Goal: Ask a question: Seek information or help from site administrators or community

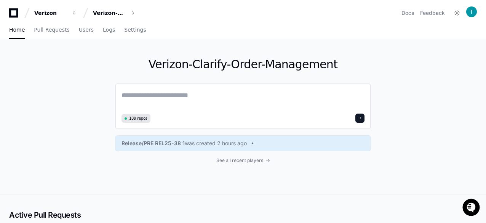
click at [132, 96] on textarea at bounding box center [242, 100] width 243 height 21
click at [185, 94] on textarea at bounding box center [242, 100] width 243 height 21
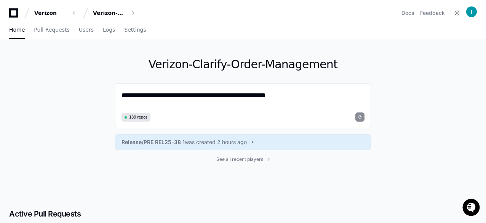
type textarea "**********"
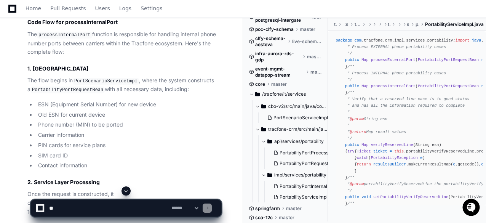
scroll to position [382, 0]
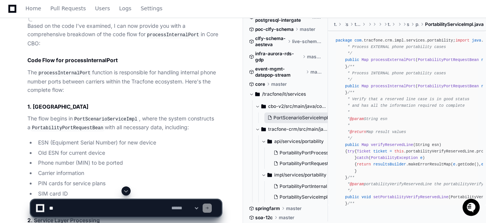
click at [305, 117] on span "PortScenarioServiceImpl.java" at bounding box center [305, 118] width 65 height 6
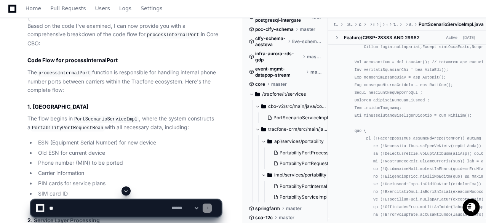
scroll to position [1408, 0]
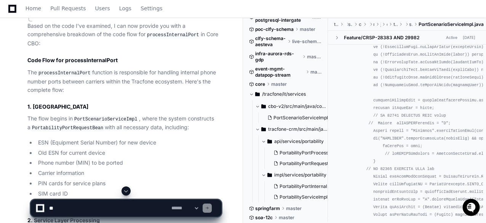
click at [299, 197] on div at bounding box center [301, 204] width 117 height 37
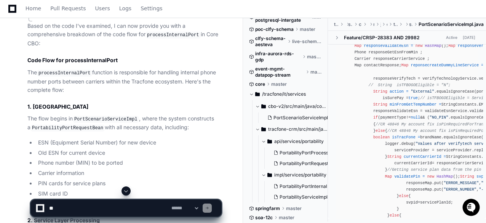
scroll to position [266, 0]
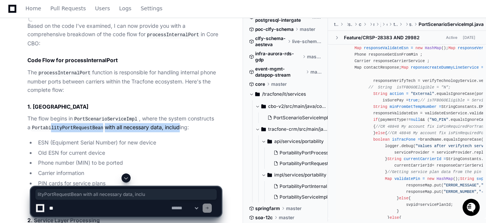
drag, startPoint x: 45, startPoint y: 124, endPoint x: 170, endPoint y: 124, distance: 124.4
click at [170, 124] on p "The flow begins in PortScenarioServiceImpl , where the system constructs a Port…" at bounding box center [124, 123] width 194 height 18
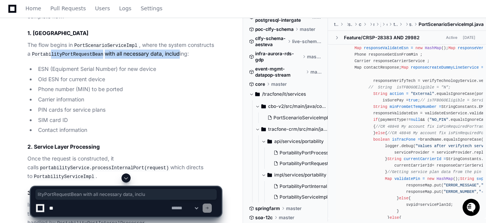
scroll to position [458, 0]
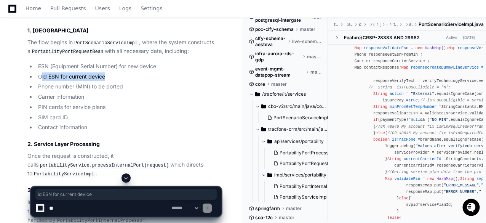
drag, startPoint x: 41, startPoint y: 74, endPoint x: 106, endPoint y: 74, distance: 65.1
click at [106, 74] on li "Old ESN for current device" at bounding box center [128, 76] width 185 height 9
click at [113, 74] on li "Old ESN for current device" at bounding box center [128, 76] width 185 height 9
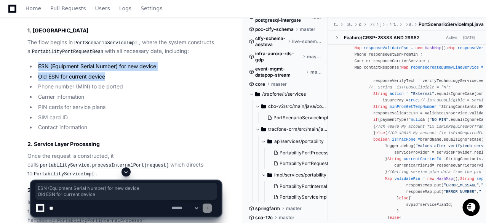
drag, startPoint x: 101, startPoint y: 73, endPoint x: 29, endPoint y: 62, distance: 73.2
click at [29, 62] on ul "ESN (Equipment Serial Number) for new device Old ESN for current device Phone n…" at bounding box center [124, 97] width 194 height 70
click at [43, 68] on ul "ESN (Equipment Serial Number) for new device Old ESN for current device Phone n…" at bounding box center [124, 97] width 194 height 70
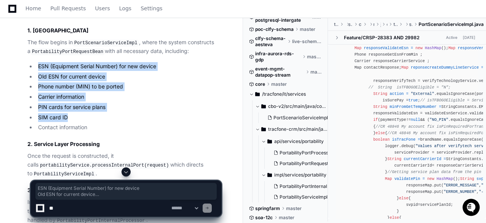
drag, startPoint x: 37, startPoint y: 64, endPoint x: 124, endPoint y: 119, distance: 102.5
click at [124, 119] on ul "ESN (Equipment Serial Number) for new device Old ESN for current device Phone n…" at bounding box center [124, 97] width 194 height 70
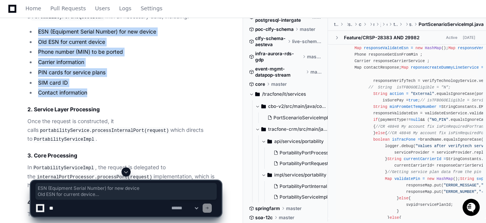
scroll to position [496, 0]
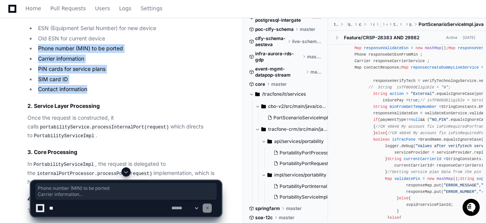
drag, startPoint x: 94, startPoint y: 85, endPoint x: 10, endPoint y: 61, distance: 87.1
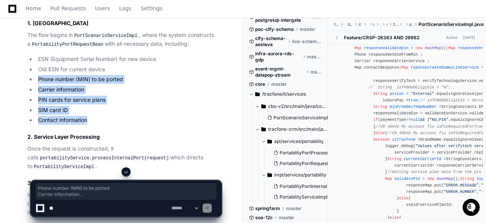
scroll to position [458, 0]
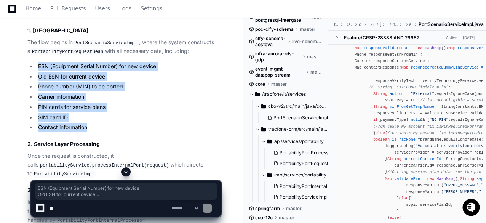
drag, startPoint x: 37, startPoint y: 64, endPoint x: 91, endPoint y: 127, distance: 83.4
click at [91, 127] on ul "ESN (Equipment Serial Number) for new device Old ESN for current device Phone n…" at bounding box center [124, 97] width 194 height 70
click at [101, 128] on li "Contact information" at bounding box center [128, 127] width 185 height 9
drag, startPoint x: 97, startPoint y: 127, endPoint x: 35, endPoint y: 66, distance: 86.9
click at [35, 66] on ul "ESN (Equipment Serial Number) for new device Old ESN for current device Phone n…" at bounding box center [124, 97] width 194 height 70
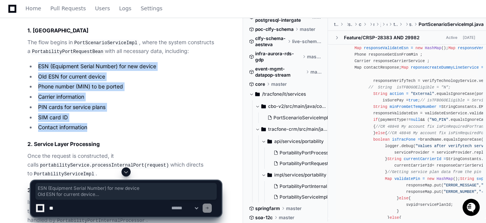
click at [40, 72] on li "Old ESN for current device" at bounding box center [128, 76] width 185 height 9
drag, startPoint x: 38, startPoint y: 62, endPoint x: 100, endPoint y: 134, distance: 95.3
click at [98, 126] on li "Contact information" at bounding box center [128, 127] width 185 height 9
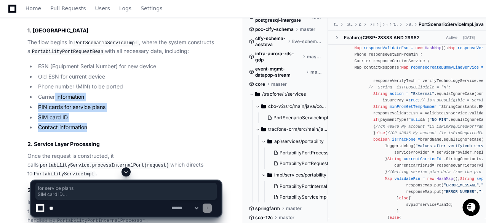
drag, startPoint x: 95, startPoint y: 126, endPoint x: 56, endPoint y: 98, distance: 47.8
click at [56, 98] on ul "ESN (Equipment Serial Number) for new device Old ESN for current device Phone n…" at bounding box center [124, 97] width 194 height 70
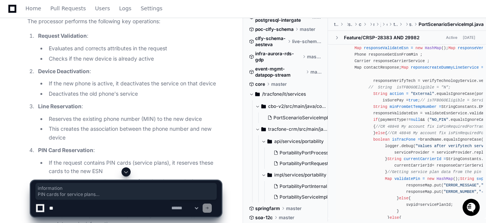
scroll to position [686, 0]
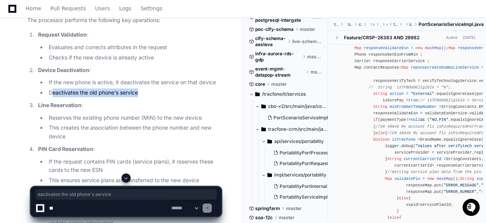
drag, startPoint x: 140, startPoint y: 89, endPoint x: 51, endPoint y: 86, distance: 89.1
click at [51, 88] on li "Deactivates the old phone's service" at bounding box center [133, 92] width 175 height 9
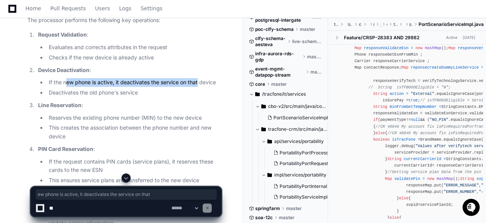
drag, startPoint x: 65, startPoint y: 78, endPoint x: 198, endPoint y: 79, distance: 132.4
click at [198, 79] on li "If the new phone is active, it deactivates the service on that device" at bounding box center [133, 82] width 175 height 9
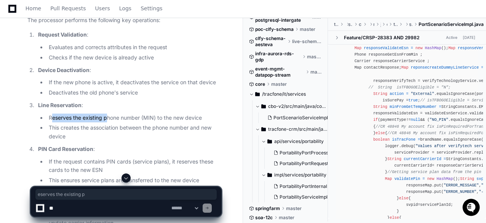
drag, startPoint x: 53, startPoint y: 112, endPoint x: 108, endPoint y: 113, distance: 55.6
click at [108, 113] on li "Reserves the existing phone number (MIN) to the new device" at bounding box center [133, 117] width 175 height 9
drag, startPoint x: 134, startPoint y: 113, endPoint x: 81, endPoint y: 113, distance: 52.9
click at [81, 113] on li "Reserves the existing phone number (MIN) to the new device" at bounding box center [133, 117] width 175 height 9
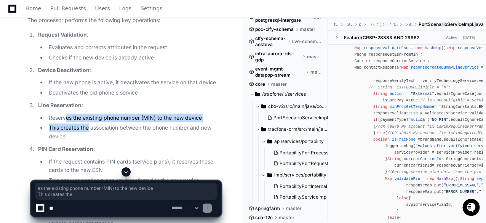
drag, startPoint x: 65, startPoint y: 113, endPoint x: 89, endPoint y: 127, distance: 27.9
click at [89, 127] on ul "Reserves the existing phone number (MIN) to the new device This creates the ass…" at bounding box center [129, 126] width 183 height 27
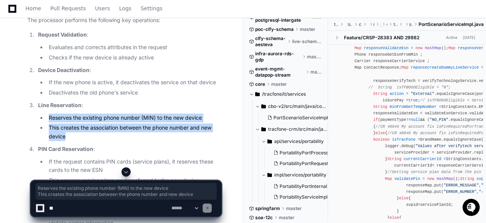
drag, startPoint x: 71, startPoint y: 131, endPoint x: 44, endPoint y: 111, distance: 33.2
click at [44, 113] on ul "Reserves the existing phone number (MIN) to the new device This creates the ass…" at bounding box center [129, 126] width 183 height 27
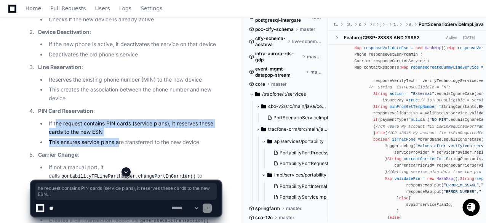
drag, startPoint x: 56, startPoint y: 119, endPoint x: 137, endPoint y: 140, distance: 83.9
click at [132, 141] on ul "If the request contains PIN cards (service plans), it reserves these cards to t…" at bounding box center [129, 132] width 183 height 27
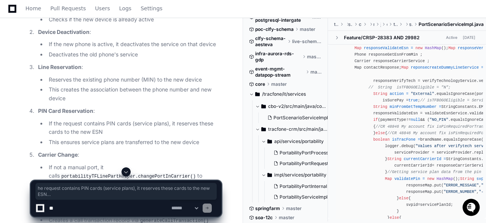
click at [158, 140] on li "This ensures service plans are transferred to the new device" at bounding box center [133, 142] width 175 height 9
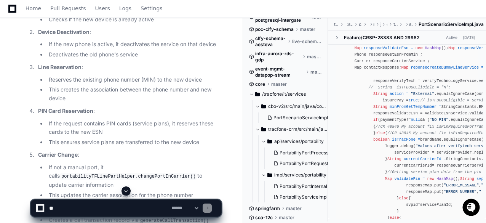
click at [158, 140] on li "This ensures service plans are transferred to the new device" at bounding box center [133, 142] width 175 height 9
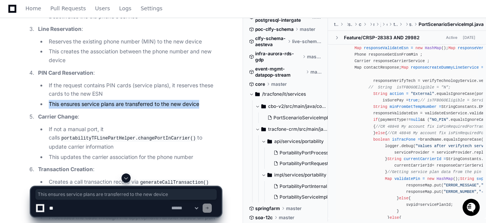
scroll to position [801, 0]
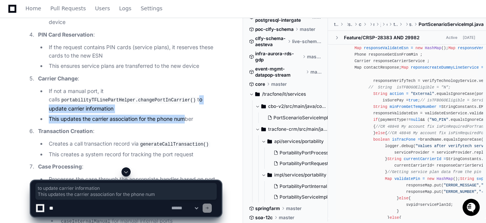
drag, startPoint x: 176, startPoint y: 96, endPoint x: 188, endPoint y: 118, distance: 24.8
click at [188, 118] on ul "If not a manual port, it calls portabilityTFLinePartHelper.changePortInCarrier(…" at bounding box center [129, 105] width 183 height 37
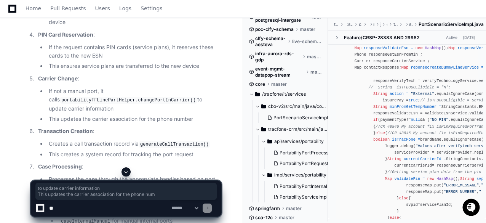
click at [202, 115] on li "This updates the carrier association for the phone number" at bounding box center [133, 119] width 175 height 9
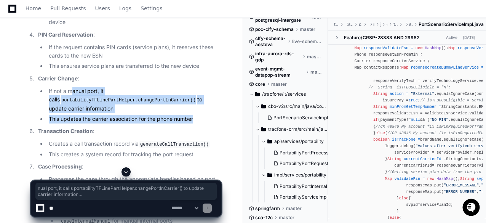
drag, startPoint x: 196, startPoint y: 114, endPoint x: 72, endPoint y: 84, distance: 126.7
click at [72, 87] on ul "If not a manual port, it calls portabilityTFLinePartHelper.changePortInCarrier(…" at bounding box center [129, 105] width 183 height 37
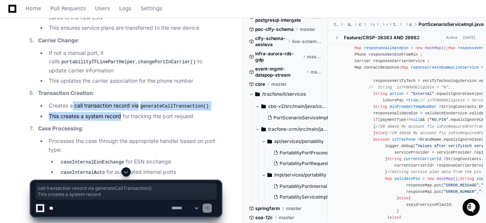
drag, startPoint x: 75, startPoint y: 104, endPoint x: 121, endPoint y: 106, distance: 46.1
click at [121, 106] on ul "Creates a call transaction record via generateCallTransaction() This creates a …" at bounding box center [129, 110] width 183 height 19
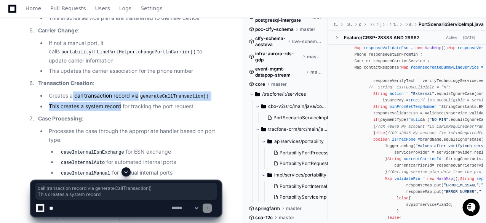
scroll to position [877, 0]
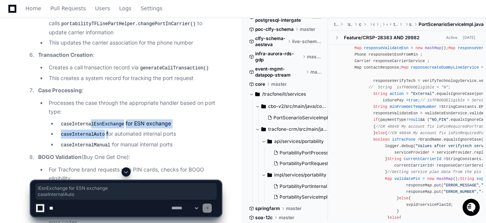
drag, startPoint x: 89, startPoint y: 118, endPoint x: 107, endPoint y: 132, distance: 23.2
click at [105, 132] on ul "caseInternalEsnExchange for ESN exchange caseInternalAuto for automated interna…" at bounding box center [135, 134] width 172 height 30
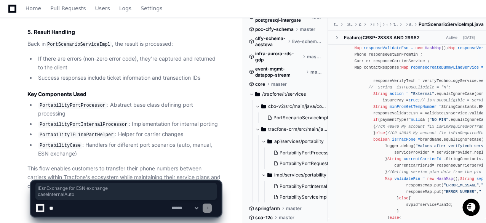
scroll to position [1105, 0]
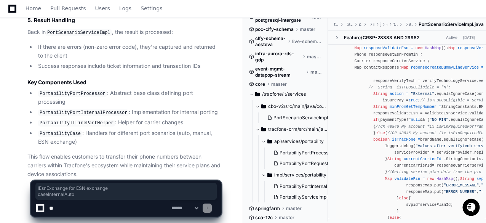
click at [98, 202] on textarea at bounding box center [109, 207] width 122 height 17
click at [92, 152] on p "This flow enables customers to transfer their phone numbers between carriers wi…" at bounding box center [124, 165] width 194 height 26
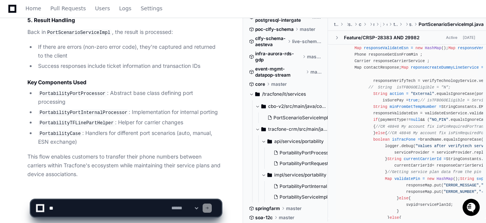
click at [88, 209] on textarea at bounding box center [109, 207] width 122 height 17
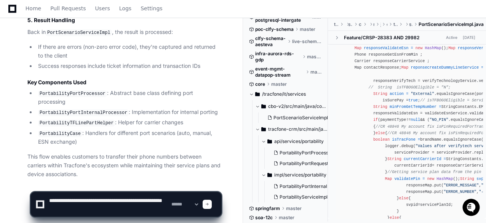
type textarea "**********"
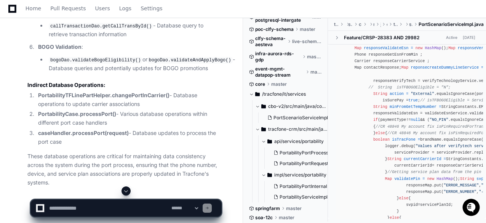
scroll to position [1752, 0]
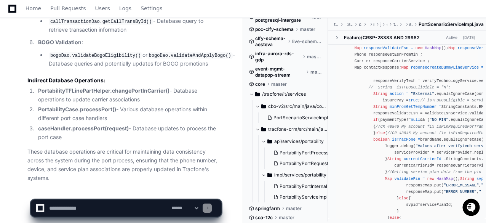
click at [60, 211] on textarea at bounding box center [109, 207] width 122 height 17
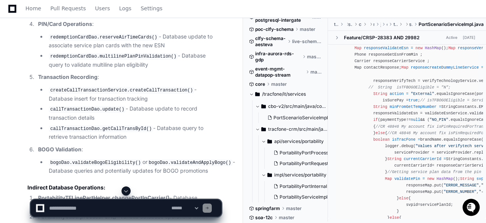
scroll to position [1637, 0]
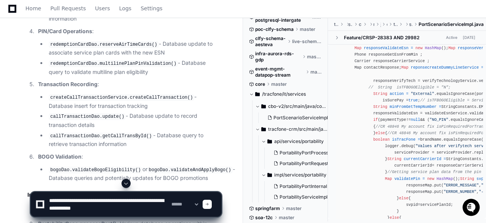
type textarea "**********"
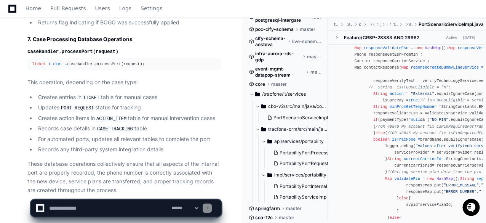
scroll to position [2894, 0]
click at [81, 209] on textarea at bounding box center [109, 207] width 122 height 17
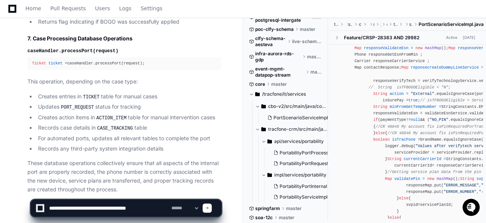
type textarea "**********"
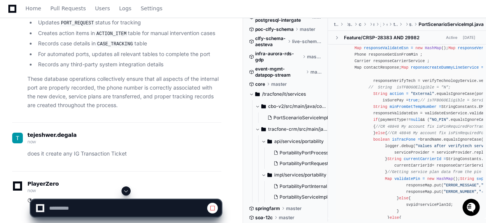
scroll to position [2987, 0]
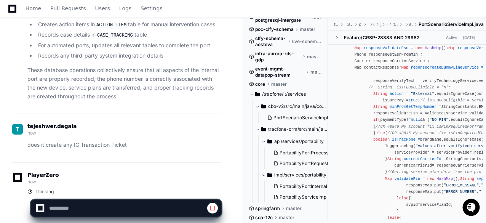
click at [65, 140] on p "does it create any IG Transaction Ticket" at bounding box center [124, 144] width 194 height 9
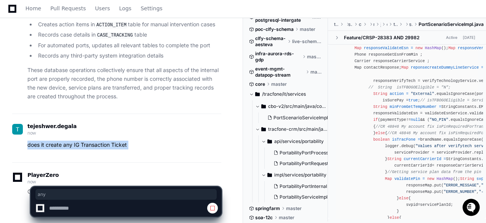
click at [65, 140] on p "does it create any IG Transaction Ticket" at bounding box center [124, 144] width 194 height 9
click at [96, 140] on p "does it create any IG Transaction Ticket" at bounding box center [124, 144] width 194 height 9
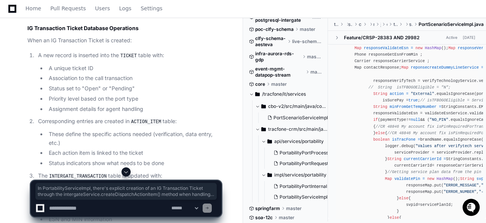
scroll to position [3584, 0]
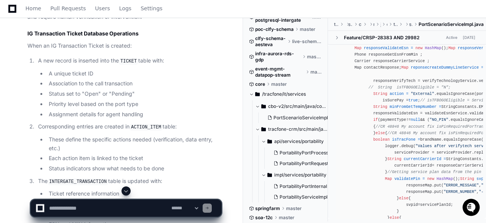
click at [78, 209] on textarea at bounding box center [109, 207] width 122 height 17
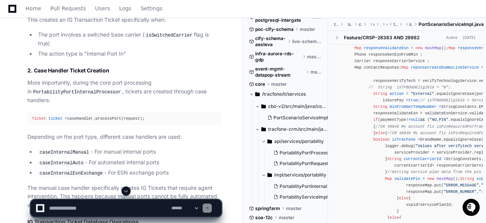
scroll to position [3394, 0]
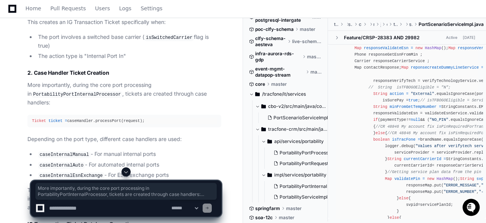
drag, startPoint x: 141, startPoint y: 139, endPoint x: 18, endPoint y: 109, distance: 126.8
click at [18, 109] on div "Thinking Let me check if the internal port process creates any IG (Intergate) T…" at bounding box center [116, 136] width 209 height 709
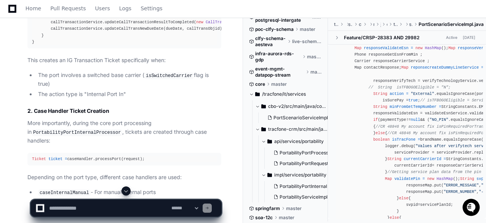
click at [143, 99] on li "The action type is "Internal Port In"" at bounding box center [128, 94] width 185 height 9
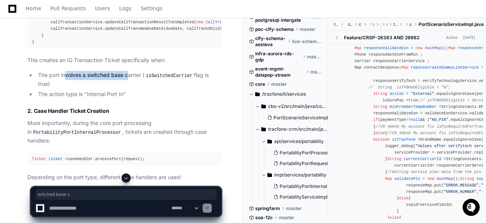
drag, startPoint x: 129, startPoint y: 111, endPoint x: 65, endPoint y: 109, distance: 64.0
click at [65, 88] on li "The port involves a switched base carrier ( isSwitchedCarrier flag is true)" at bounding box center [128, 80] width 185 height 18
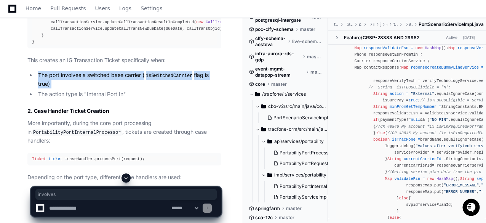
click at [65, 88] on li "The port involves a switched base carrier ( isSwitchedCarrier flag is true)" at bounding box center [128, 80] width 185 height 18
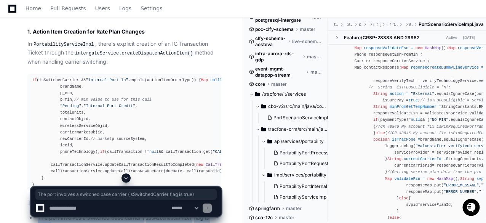
scroll to position [3203, 0]
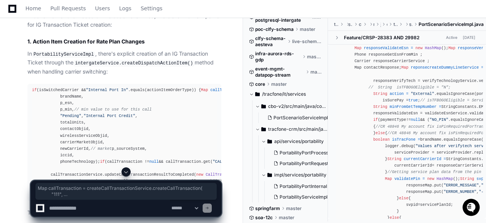
drag, startPoint x: 40, startPoint y: 65, endPoint x: 95, endPoint y: 157, distance: 107.2
click at [95, 157] on div "if (isSwitchedCarrier && "Internal Port In" .equals(actionItemOrderType)) { Map…" at bounding box center [124, 142] width 185 height 111
click at [101, 155] on div "if (isSwitchedCarrier && "Internal Port In" .equals(actionItemOrderType)) { Map…" at bounding box center [124, 142] width 185 height 111
drag, startPoint x: 100, startPoint y: 155, endPoint x: 30, endPoint y: 72, distance: 109.4
click at [30, 84] on pre "if (isSwitchedCarrier && "Internal Port In" .equals(actionItemOrderType)) { Map…" at bounding box center [124, 142] width 194 height 117
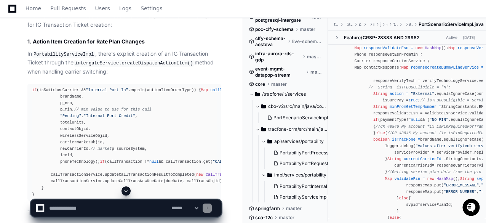
click at [177, 87] on div "if (isSwitchedCarrier && "Internal Port In" .equals(actionItemOrderType)) { Map…" at bounding box center [124, 142] width 185 height 111
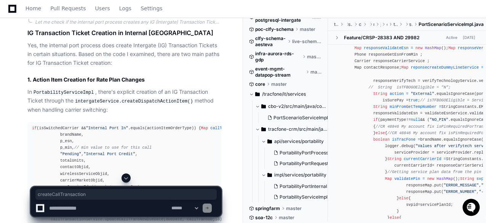
scroll to position [3165, 0]
click at [148, 98] on code "intergateService.createDispatchActionItem()" at bounding box center [133, 101] width 121 height 7
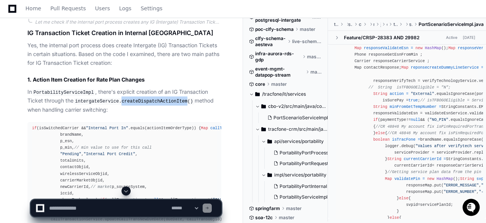
click at [148, 98] on code "intergateService.createDispatchActionItem()" at bounding box center [133, 101] width 121 height 7
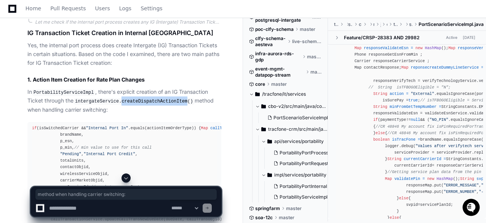
drag, startPoint x: 187, startPoint y: 71, endPoint x: 187, endPoint y: 76, distance: 4.9
click at [187, 88] on p "In PortabilityServiceImpl , there's explicit creation of an IG Transaction Tick…" at bounding box center [124, 101] width 194 height 27
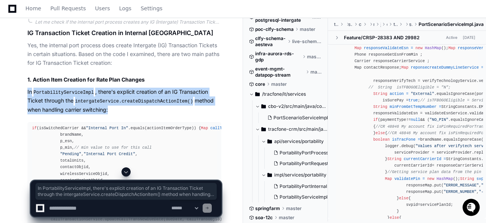
drag, startPoint x: 144, startPoint y: 70, endPoint x: 13, endPoint y: 54, distance: 131.8
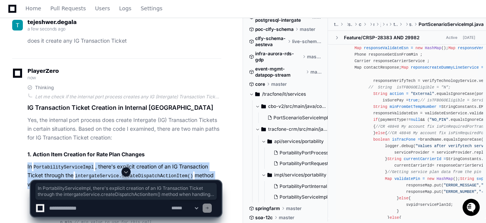
scroll to position [3089, 0]
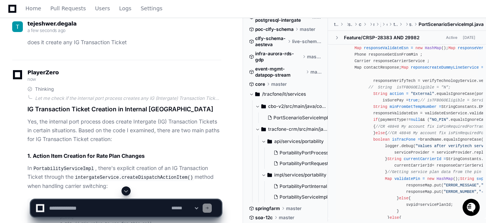
click at [67, 117] on p "Yes, the internal port process does create Intergate (IG) Transaction Tickets i…" at bounding box center [124, 130] width 194 height 26
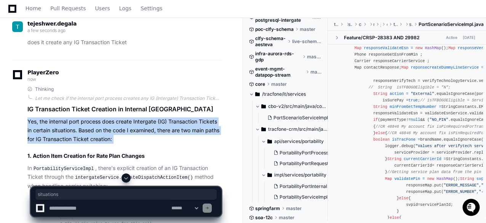
click at [67, 117] on p "Yes, the internal port process does create Intergate (IG) Transaction Tickets i…" at bounding box center [124, 130] width 194 height 26
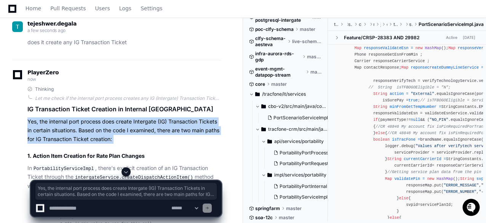
click at [67, 117] on p "Yes, the internal port process does create Intergate (IG) Transaction Tickets i…" at bounding box center [124, 130] width 194 height 26
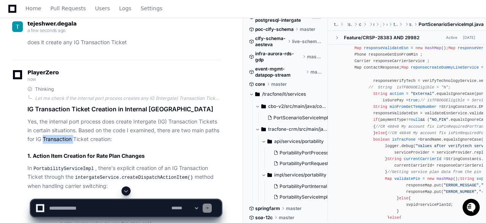
click at [67, 117] on p "Yes, the internal port process does create Intergate (IG) Transaction Tickets i…" at bounding box center [124, 130] width 194 height 26
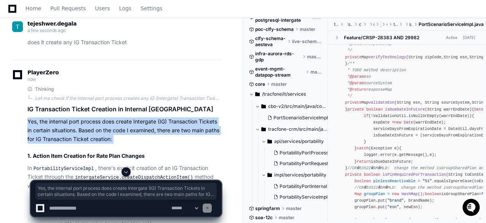
scroll to position [6583, 0]
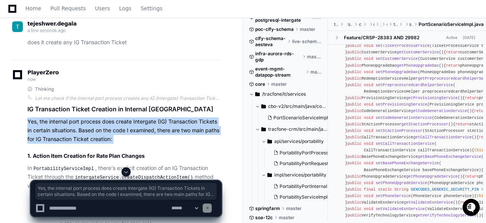
click at [121, 117] on p "Yes, the internal port process does create Intergate (IG) Transaction Tickets i…" at bounding box center [124, 130] width 194 height 26
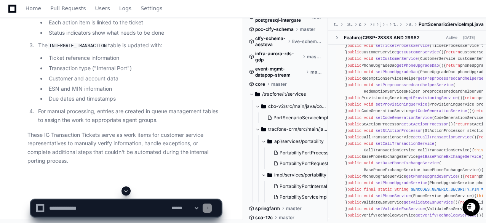
scroll to position [3736, 0]
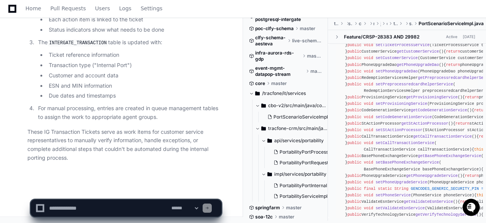
click at [84, 208] on textarea at bounding box center [109, 207] width 122 height 17
click at [91, 205] on textarea at bounding box center [109, 207] width 122 height 17
type textarea "*"
type textarea "**********"
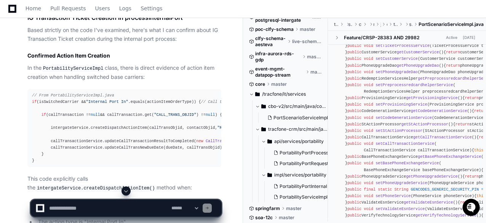
scroll to position [4019, 0]
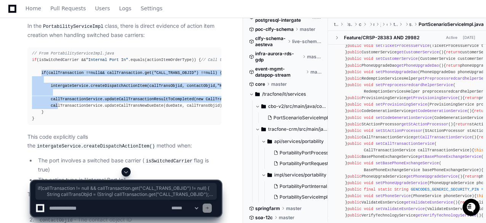
drag, startPoint x: 40, startPoint y: 93, endPoint x: 56, endPoint y: 133, distance: 42.8
click at [56, 122] on div "// From PortabilityServiceImpl.java if (isSwitchedCarrier && "Internal Port In"…" at bounding box center [124, 86] width 185 height 72
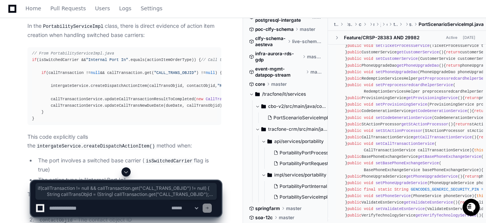
click at [104, 122] on div "// From PortabilityServiceImpl.java if (isSwitchedCarrier && "Internal Port In"…" at bounding box center [124, 86] width 185 height 72
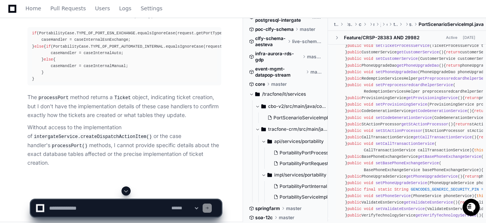
scroll to position [4324, 0]
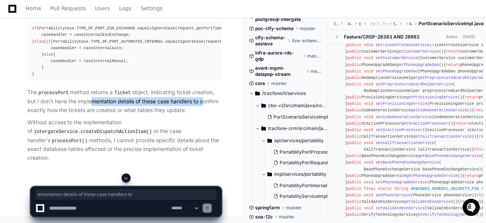
drag, startPoint x: 88, startPoint y: 122, endPoint x: 201, endPoint y: 120, distance: 112.7
click at [201, 114] on p "The processPort method returns a Ticket object, indicating ticket creation, but…" at bounding box center [124, 101] width 194 height 26
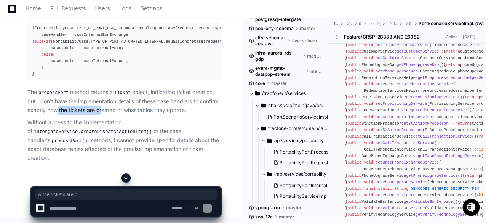
drag, startPoint x: 52, startPoint y: 128, endPoint x: 100, endPoint y: 127, distance: 47.9
click at [100, 114] on p "The processPort method returns a Ticket object, indicating ticket creation, but…" at bounding box center [124, 101] width 194 height 26
drag, startPoint x: 64, startPoint y: 138, endPoint x: 110, endPoint y: 139, distance: 46.4
click at [110, 139] on p "Without access to the implementation of intergateService.createDispatchActionIt…" at bounding box center [124, 140] width 194 height 44
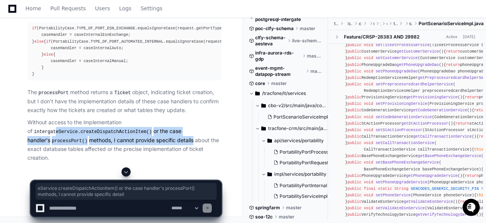
drag, startPoint x: 50, startPoint y: 149, endPoint x: 167, endPoint y: 163, distance: 118.4
click at [167, 162] on p "Without access to the implementation of intergateService.createDispatchActionIt…" at bounding box center [124, 140] width 194 height 44
click at [131, 159] on p "Without access to the implementation of intergateService.createDispatchActionIt…" at bounding box center [124, 140] width 194 height 44
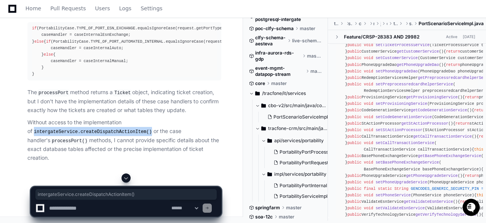
drag, startPoint x: 138, startPoint y: 149, endPoint x: 27, endPoint y: 148, distance: 111.1
copy code "intergateService.createDispatchActionItem()"
click at [166, 139] on p "Without access to the implementation of intergateService.createDispatchActionIt…" at bounding box center [124, 140] width 194 height 44
